Goal: Transaction & Acquisition: Purchase product/service

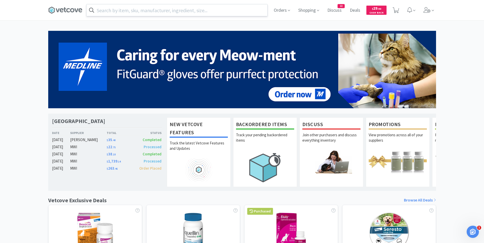
click at [128, 10] on input "text" at bounding box center [176, 10] width 181 height 12
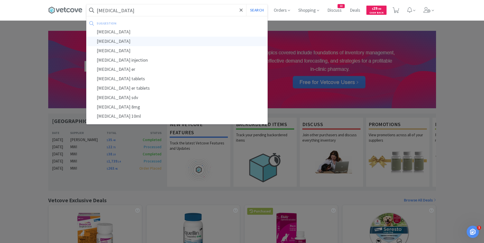
click at [142, 41] on div "[MEDICAL_DATA]" at bounding box center [176, 41] width 181 height 9
type input "[MEDICAL_DATA]"
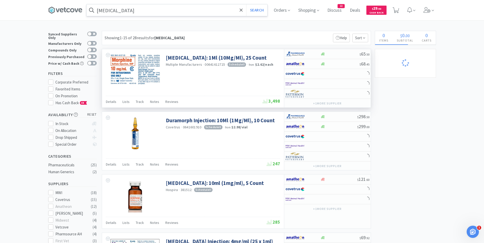
select select "4"
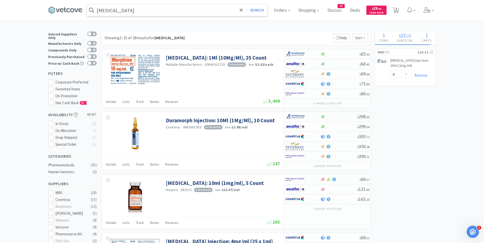
click at [149, 7] on input "[MEDICAL_DATA]" at bounding box center [176, 10] width 181 height 12
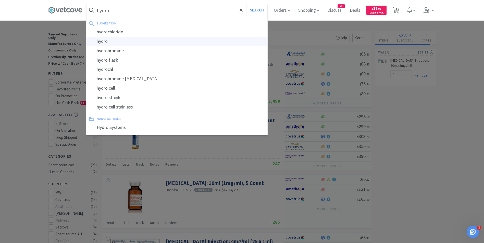
click at [107, 40] on div "hydro" at bounding box center [176, 41] width 181 height 9
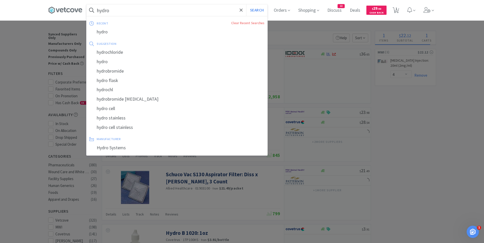
click at [127, 10] on input "hydro" at bounding box center [176, 10] width 181 height 12
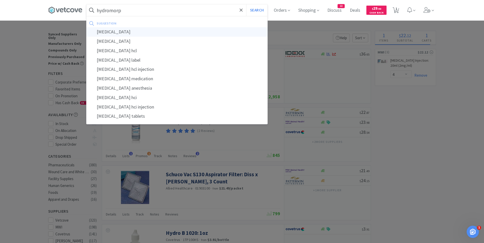
click at [118, 30] on div "[MEDICAL_DATA]" at bounding box center [176, 31] width 181 height 9
type input "[MEDICAL_DATA]"
